Goal: Information Seeking & Learning: Compare options

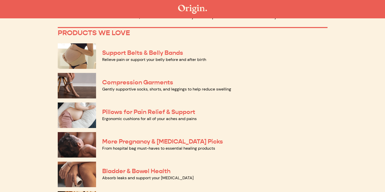
scroll to position [25, 0]
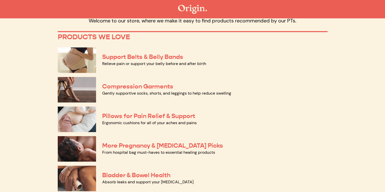
click at [90, 150] on img at bounding box center [77, 149] width 38 height 26
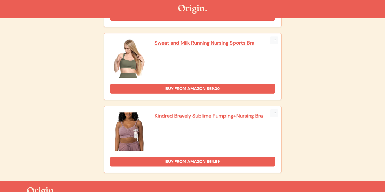
scroll to position [1071, 0]
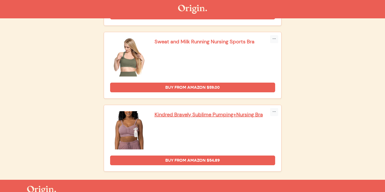
click at [216, 41] on p "Sweat and Milk Running Nursing Sports Bra" at bounding box center [215, 41] width 121 height 7
click at [224, 117] on p "Kindred Bravely Sublime Pumping+Nursing Bra" at bounding box center [215, 114] width 121 height 7
click at [187, 39] on p "Sweat and Milk Running Nursing Sports Bra" at bounding box center [215, 41] width 121 height 7
click at [209, 113] on p "Kindred Bravely Sublime Pumping+Nursing Bra" at bounding box center [215, 114] width 121 height 7
